Goal: Task Accomplishment & Management: Complete application form

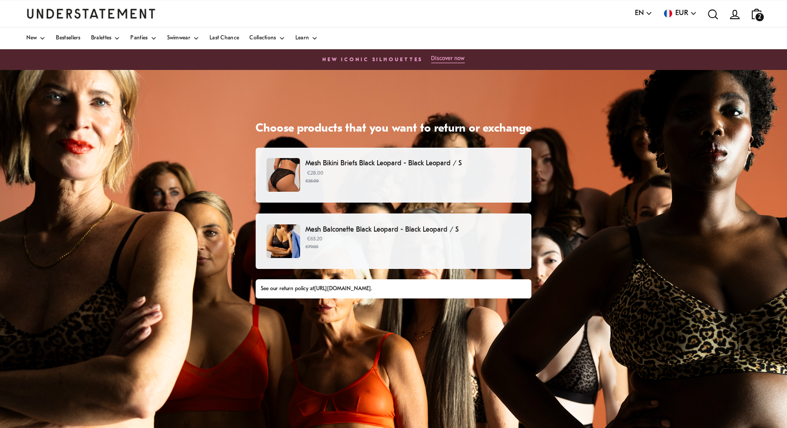
click at [360, 160] on p "Mesh Bikini Briefs Black Leopard - Black Leopard / S" at bounding box center [412, 163] width 215 height 11
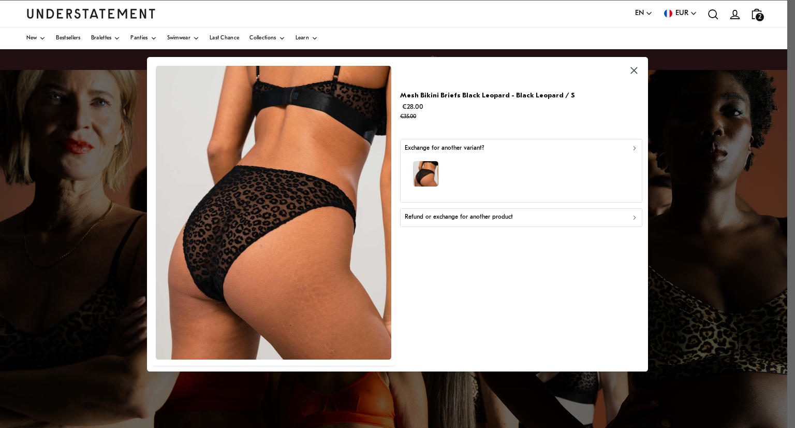
click at [437, 219] on p "Refund or exchange for another product" at bounding box center [459, 217] width 108 height 10
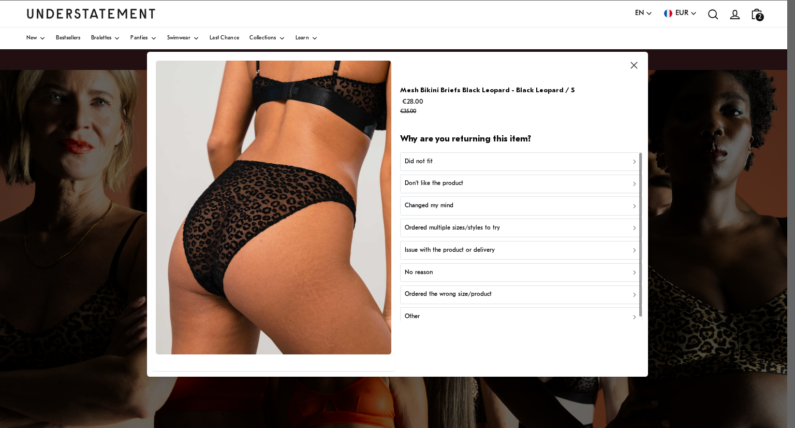
click at [461, 295] on p "Ordered the wrong size/product" at bounding box center [448, 294] width 87 height 10
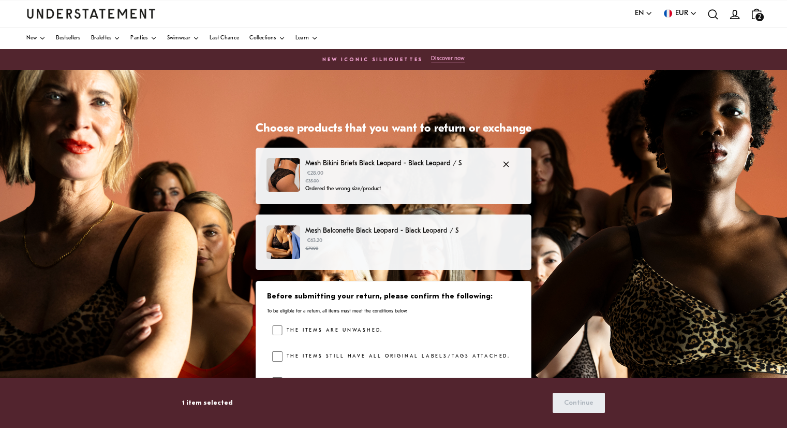
click at [421, 170] on p "€28.00 €35.00" at bounding box center [398, 177] width 186 height 16
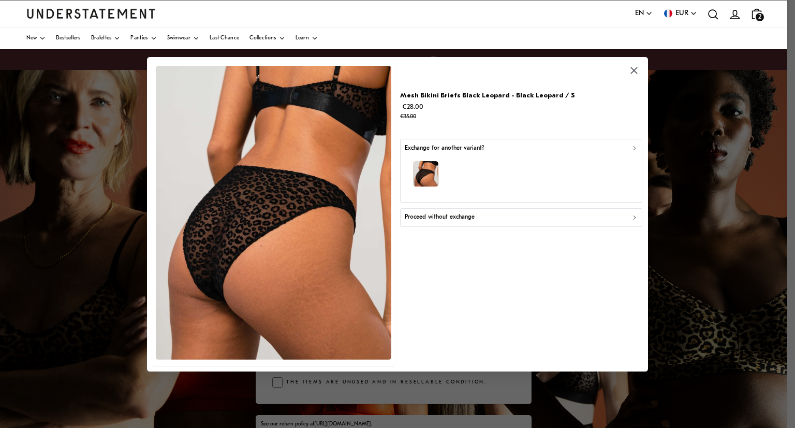
click at [470, 218] on p "Proceed without exchange" at bounding box center [440, 217] width 70 height 10
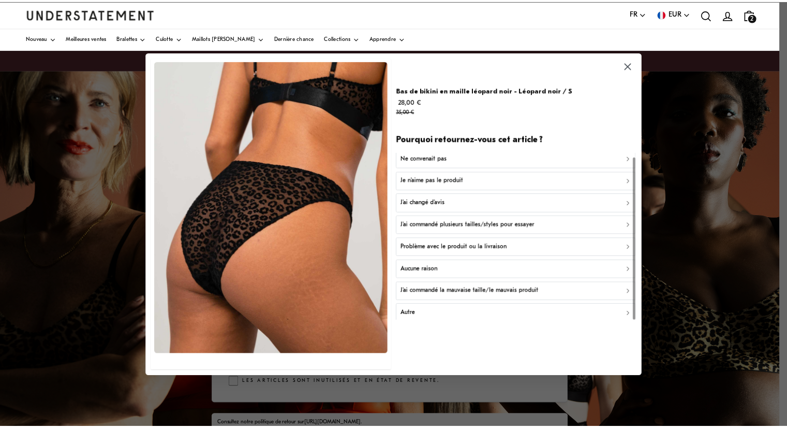
scroll to position [4, 0]
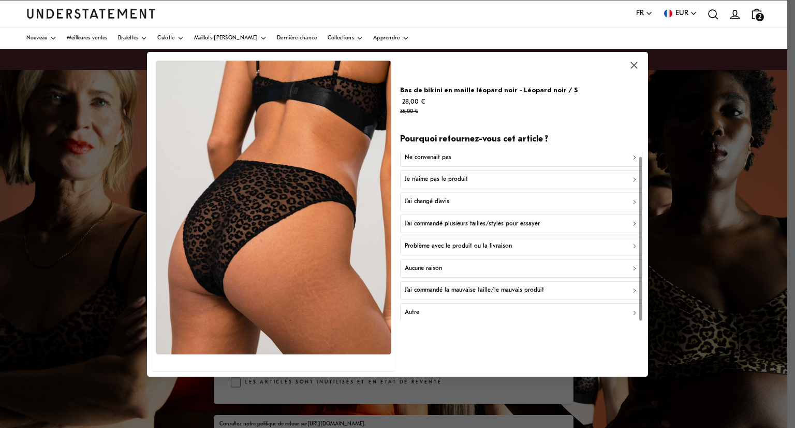
click at [538, 287] on font "J'ai commandé la mauvaise taille/le mauvais produit" at bounding box center [474, 290] width 139 height 6
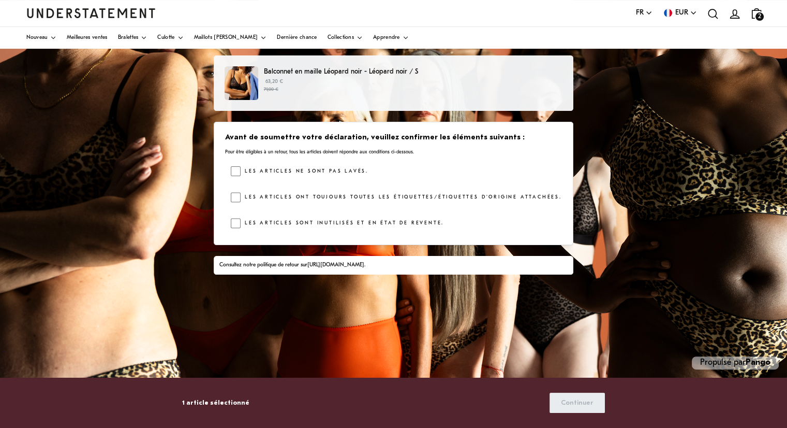
scroll to position [159, 0]
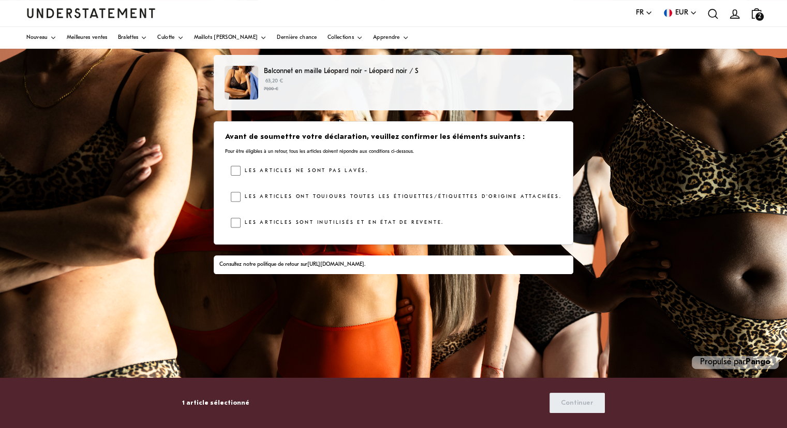
click at [314, 265] on font "[URL][DOMAIN_NAME]" at bounding box center [335, 264] width 57 height 6
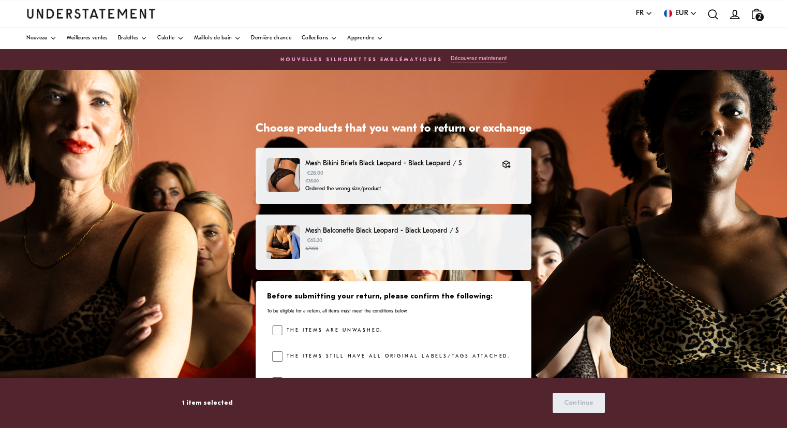
scroll to position [159, 0]
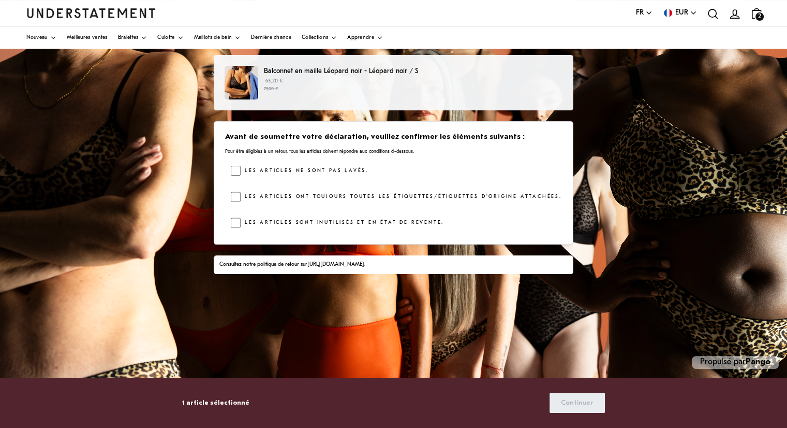
click at [744, 360] on font "Propulsé par" at bounding box center [723, 362] width 46 height 8
click at [340, 170] on font "Les articles ne sont pas lavés." at bounding box center [307, 170] width 124 height 5
click at [579, 396] on span "Continuer" at bounding box center [577, 402] width 33 height 19
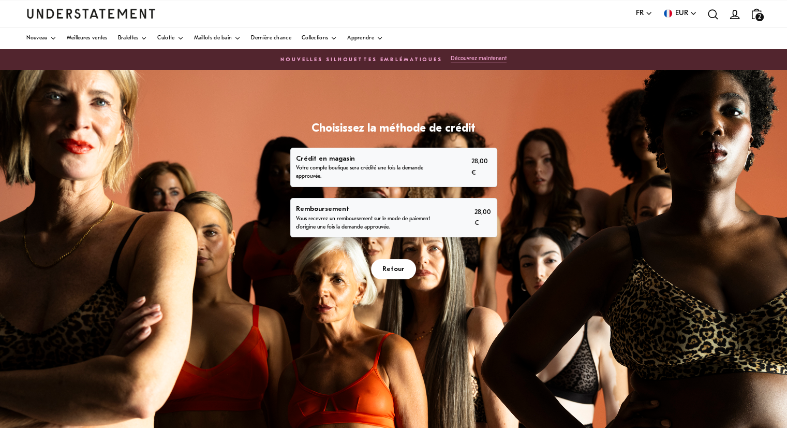
click at [394, 171] on p "Votre compte boutique sera crédité une fois la demande approuvée." at bounding box center [362, 172] width 132 height 17
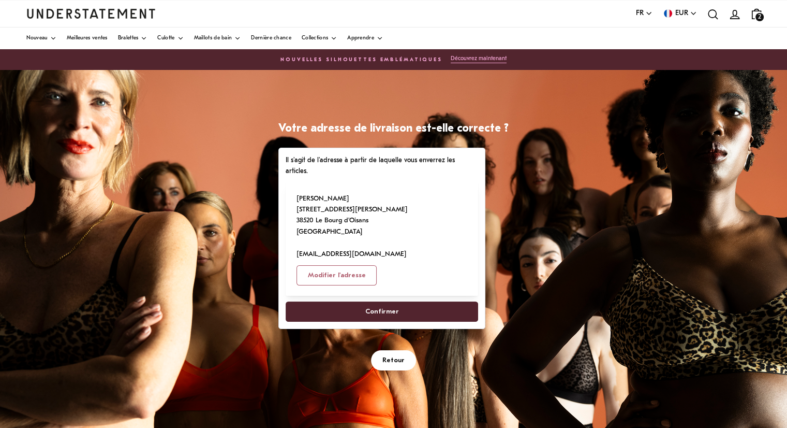
click at [410, 302] on span "Confirmer" at bounding box center [382, 311] width 170 height 19
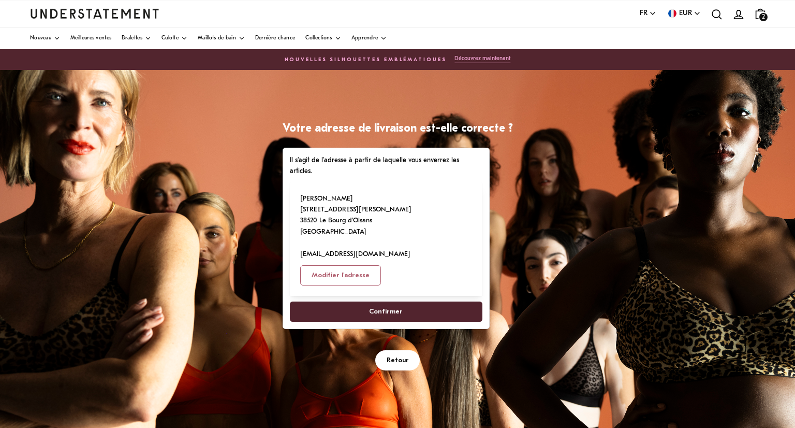
select select "**"
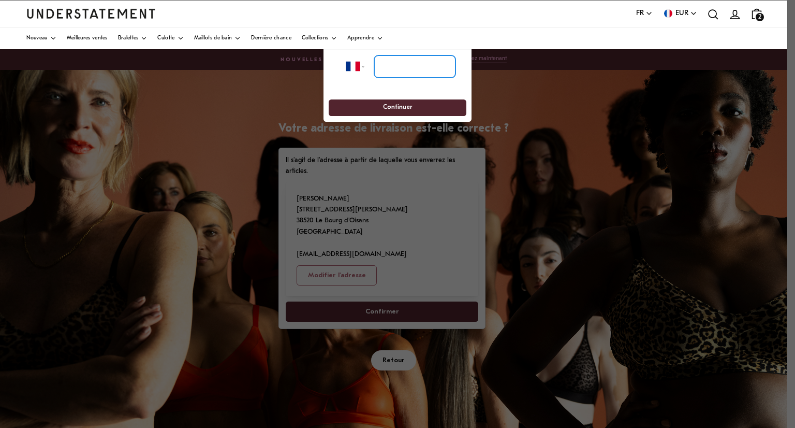
click at [402, 71] on input "tel" at bounding box center [414, 66] width 81 height 23
click at [531, 84] on div at bounding box center [397, 214] width 795 height 428
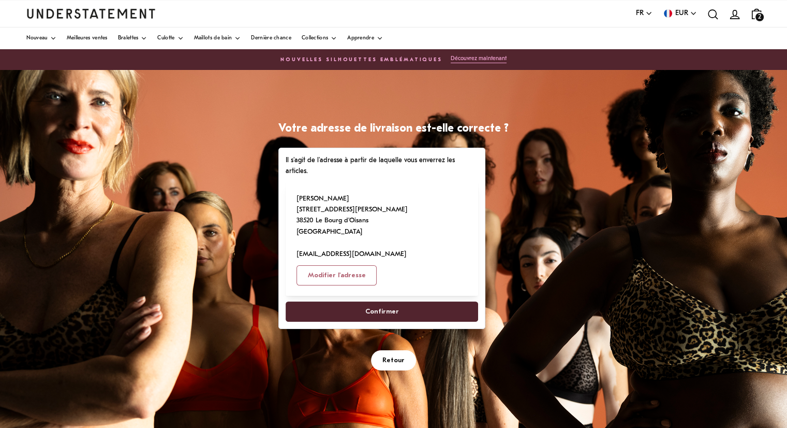
click at [399, 308] on font "Confirmer" at bounding box center [382, 311] width 34 height 7
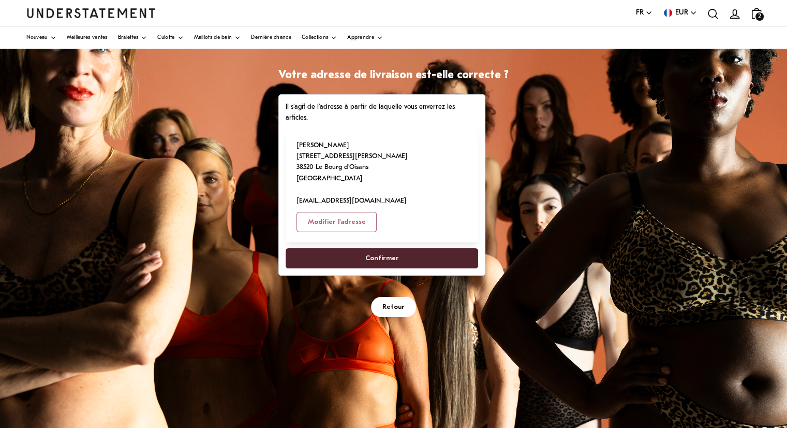
scroll to position [52, 0]
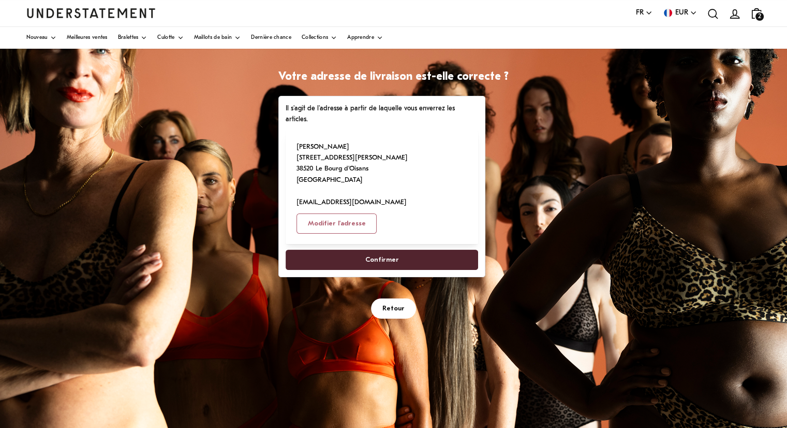
click at [404, 250] on span "Confirmer" at bounding box center [382, 259] width 170 height 19
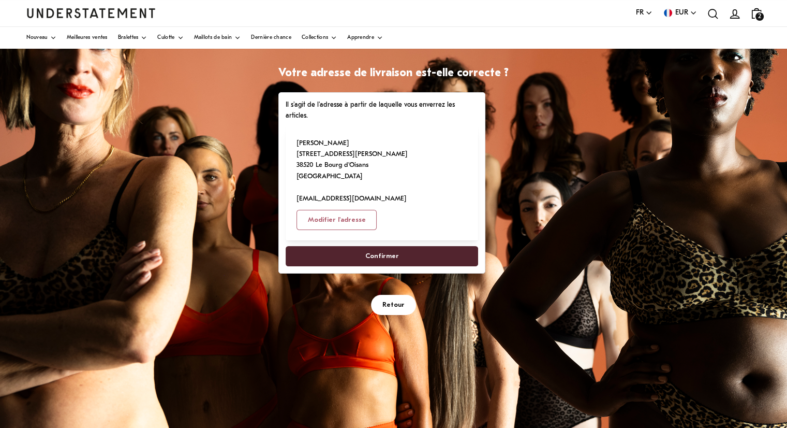
scroll to position [4, 0]
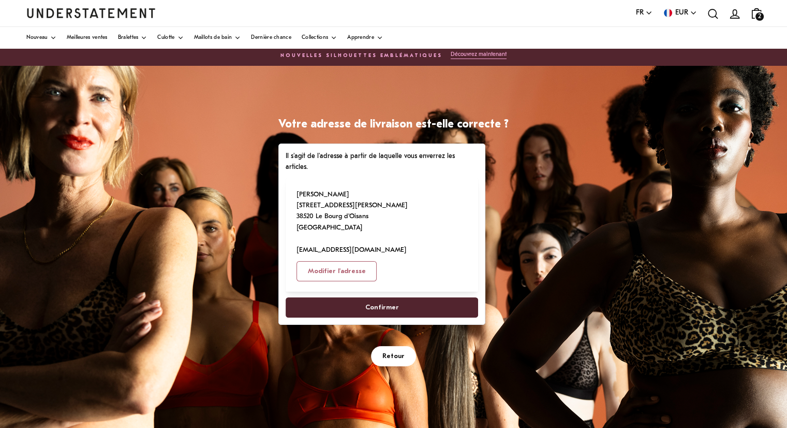
click at [317, 189] on p "[PERSON_NAME] [STREET_ADDRESS][PERSON_NAME] [EMAIL_ADDRESS][DOMAIN_NAME]" at bounding box center [352, 222] width 111 height 67
click at [360, 298] on span "Confirmer" at bounding box center [382, 307] width 170 height 19
click at [399, 304] on font "Confirmer" at bounding box center [382, 307] width 34 height 7
click at [366, 268] on font "Modifier l'adresse" at bounding box center [337, 271] width 58 height 7
select select "**"
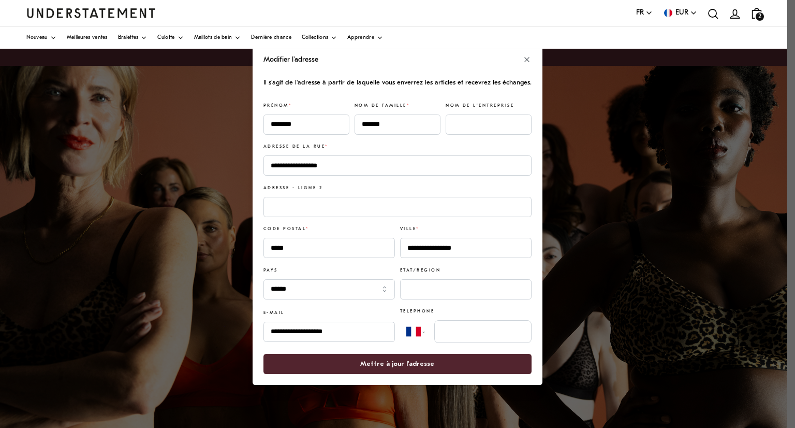
click at [420, 366] on font "Mettre à jour l'adresse" at bounding box center [398, 363] width 74 height 7
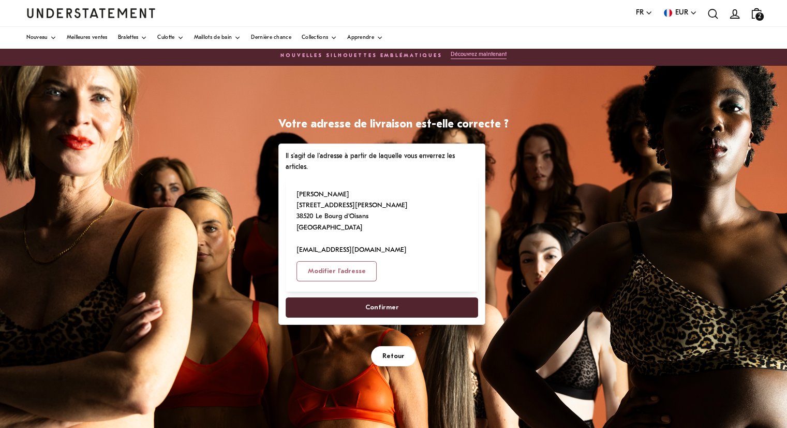
click at [424, 298] on span "Confirmer" at bounding box center [382, 307] width 170 height 19
click at [401, 353] on font "Retour" at bounding box center [394, 356] width 22 height 7
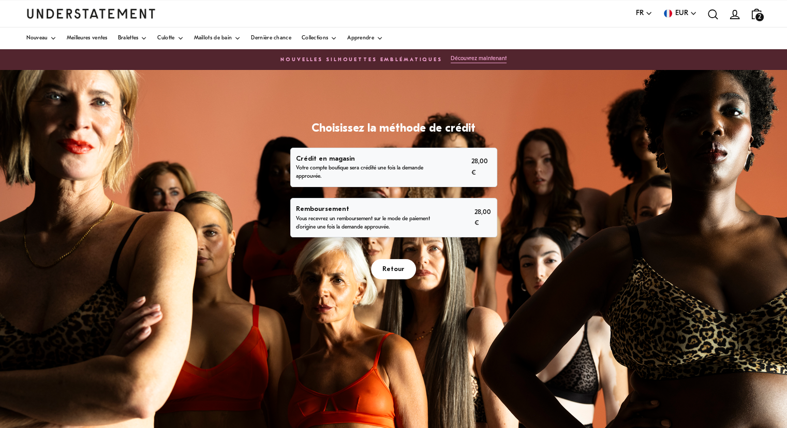
click at [392, 166] on font "Votre compte boutique sera crédité une fois la demande approuvée." at bounding box center [359, 172] width 127 height 14
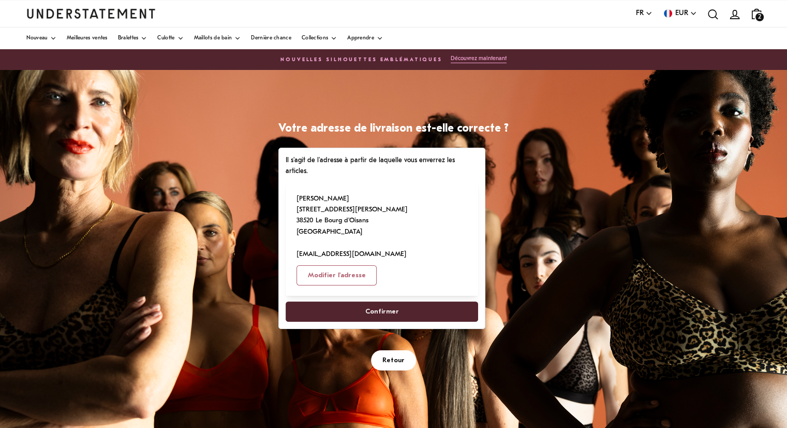
click at [402, 302] on span "Confirmer" at bounding box center [382, 311] width 170 height 19
select select "**"
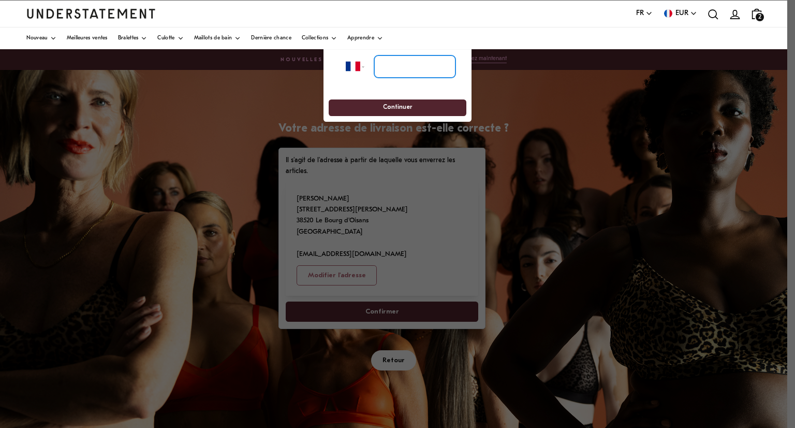
click at [394, 76] on input "tel" at bounding box center [414, 66] width 81 height 23
click at [394, 77] on input "tel" at bounding box center [414, 66] width 81 height 23
click at [637, 92] on div at bounding box center [397, 214] width 795 height 428
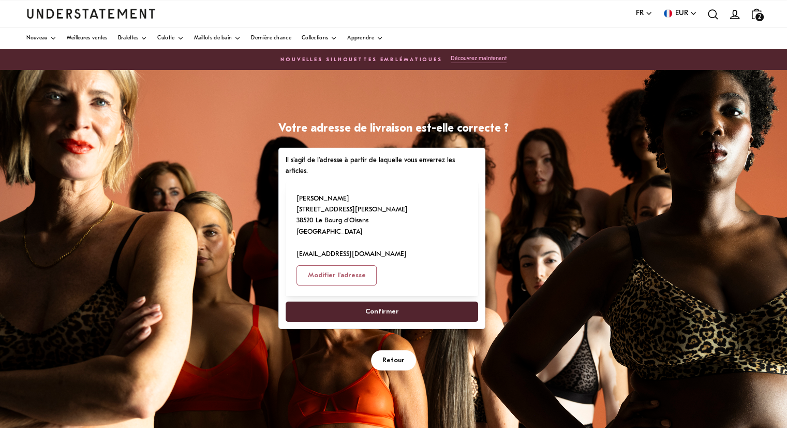
click at [418, 302] on span "Confirmer" at bounding box center [382, 311] width 170 height 19
click at [389, 350] on span "Retour" at bounding box center [394, 359] width 22 height 19
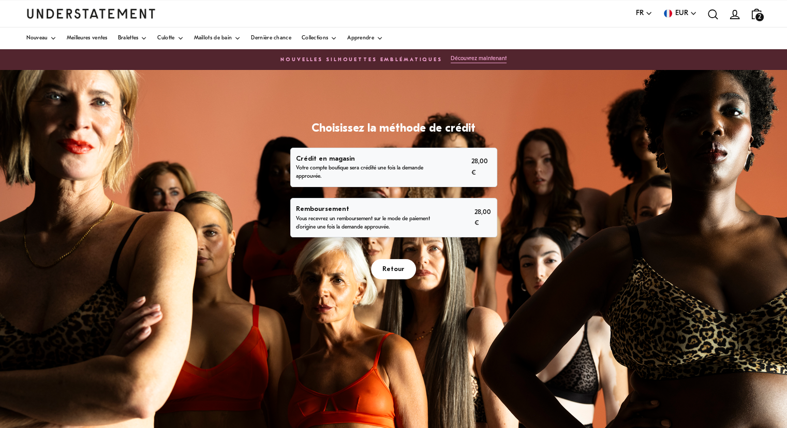
click at [427, 162] on p "Crédit en magasin" at bounding box center [362, 158] width 132 height 11
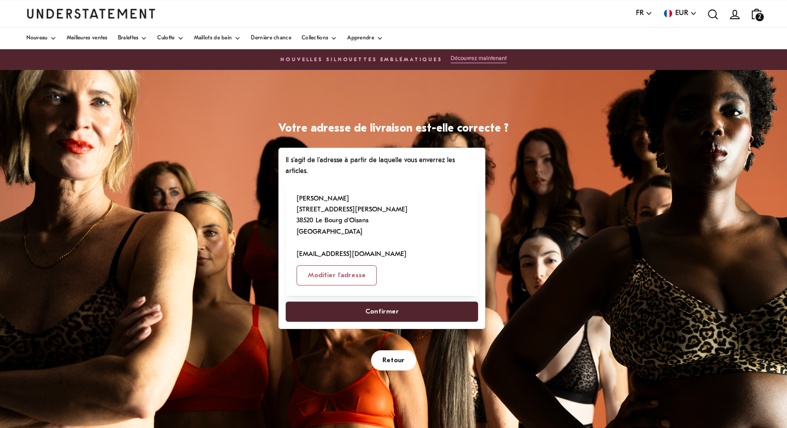
click at [426, 302] on span "Confirmer" at bounding box center [382, 311] width 170 height 19
select select "**"
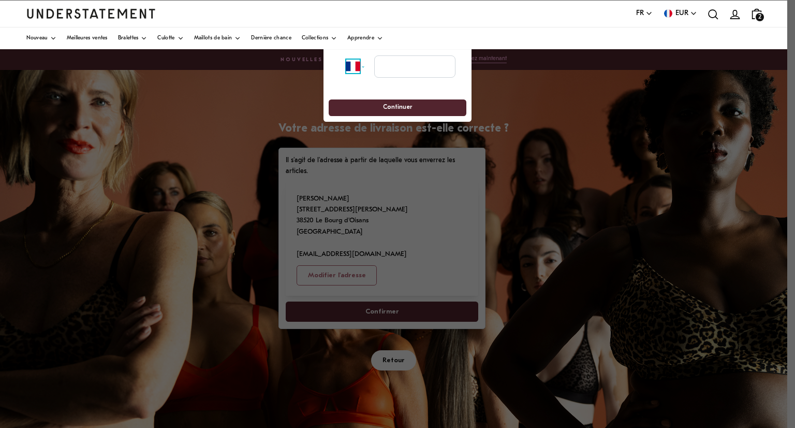
click at [364, 67] on select "**********" at bounding box center [359, 66] width 26 height 23
click at [346, 55] on select "**********" at bounding box center [359, 66] width 26 height 23
click at [413, 58] on input "tel" at bounding box center [414, 66] width 81 height 23
type input "**********"
click at [425, 105] on span "Continuer" at bounding box center [397, 108] width 119 height 16
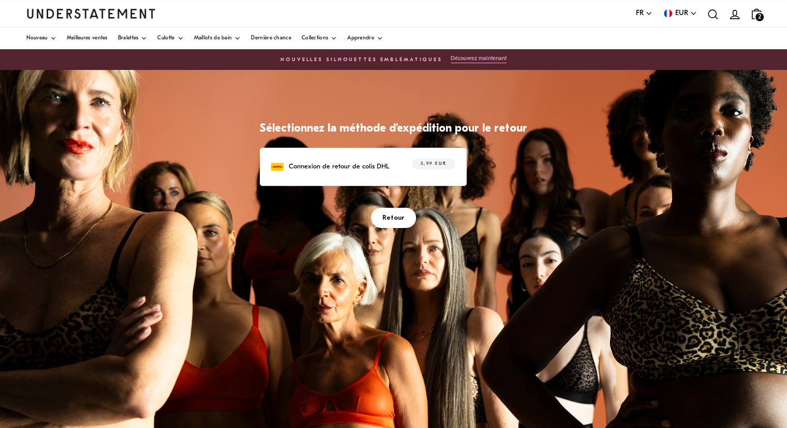
click at [434, 160] on span "5,99 EUR" at bounding box center [434, 164] width 26 height 10
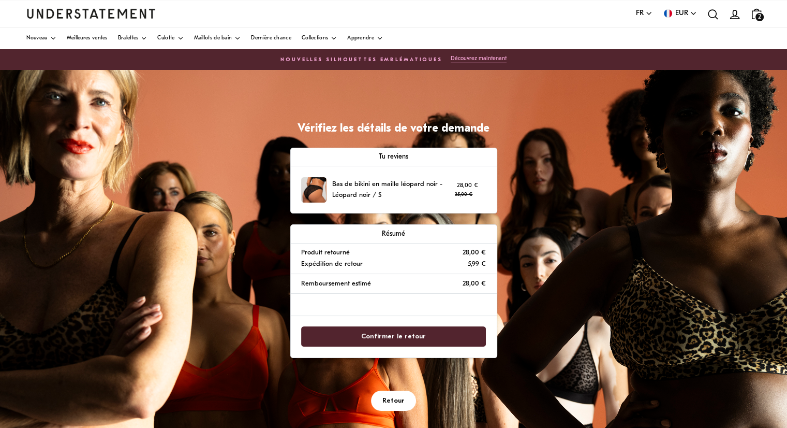
click at [424, 339] on span "Confirmer le retour" at bounding box center [394, 336] width 162 height 19
